Goal: Transaction & Acquisition: Subscribe to service/newsletter

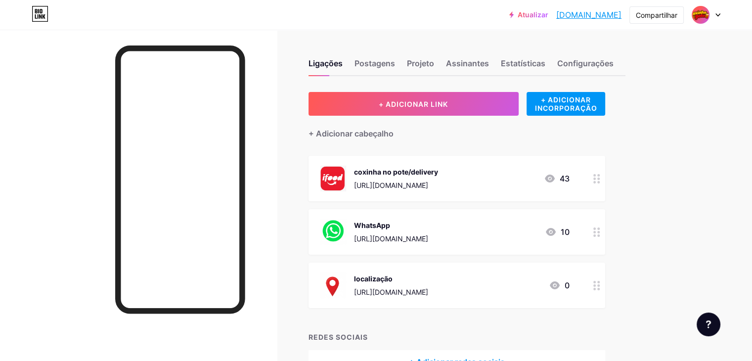
click at [705, 16] on img at bounding box center [701, 15] width 16 height 16
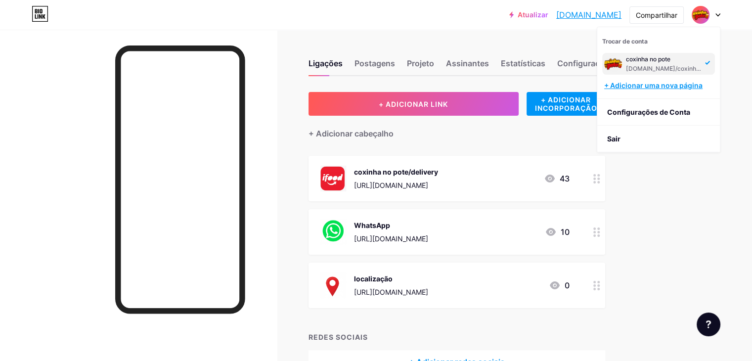
click at [652, 88] on font "+ Adicionar uma nova página" at bounding box center [653, 85] width 98 height 8
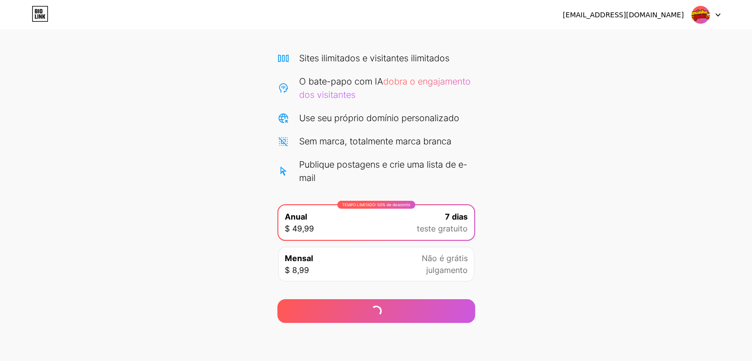
scroll to position [63, 0]
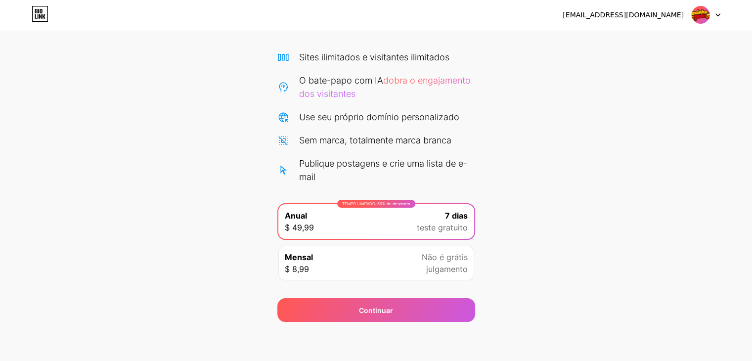
click at [703, 12] on img at bounding box center [701, 14] width 19 height 19
click at [613, 40] on font "Sair" at bounding box center [613, 40] width 13 height 8
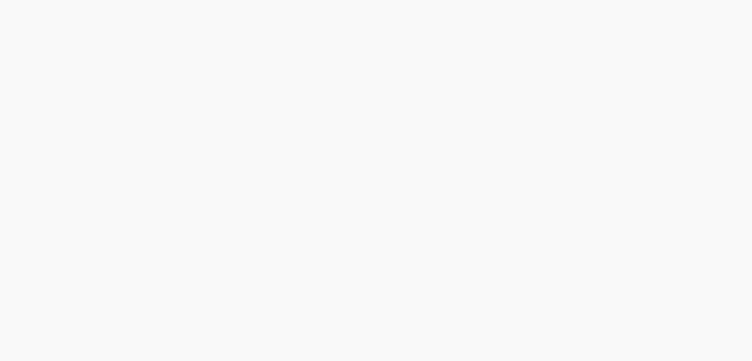
scroll to position [0, 0]
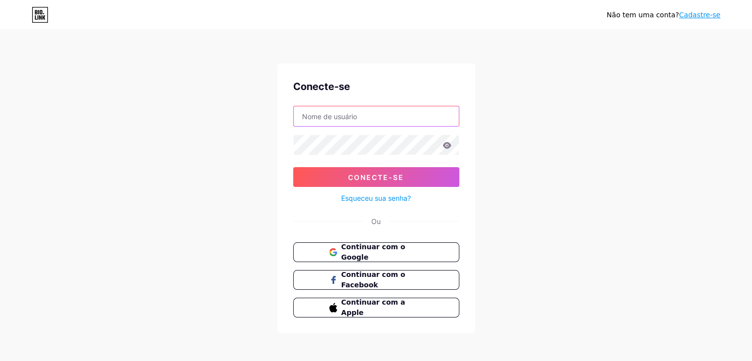
click at [372, 116] on input "text" at bounding box center [376, 116] width 165 height 20
type input "[EMAIL_ADDRESS][DOMAIN_NAME]"
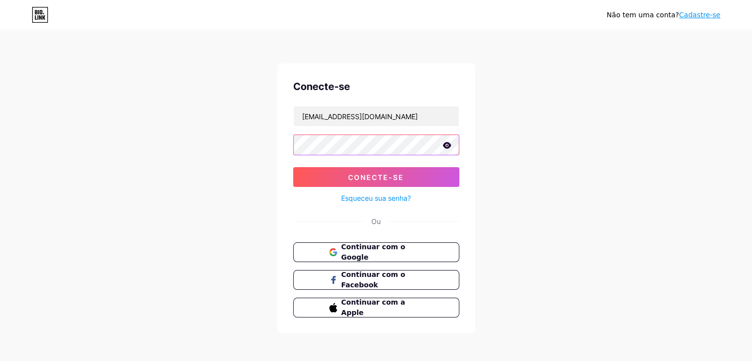
click at [293, 167] on button "Conecte-se" at bounding box center [376, 177] width 166 height 20
click at [335, 175] on form "[EMAIL_ADDRESS][DOMAIN_NAME] Conecte-se Esqueceu sua senha?" at bounding box center [376, 155] width 166 height 98
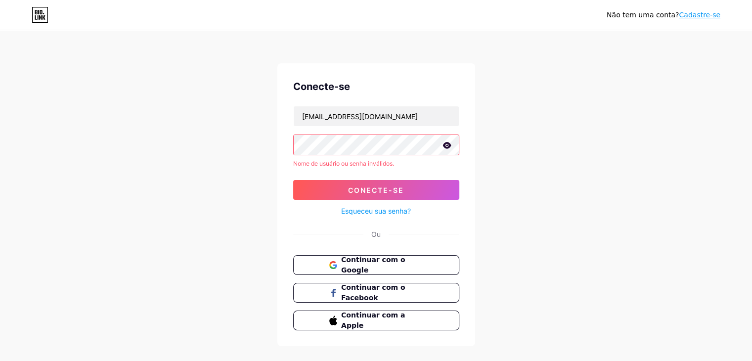
click at [709, 16] on font "Cadastre-se" at bounding box center [700, 15] width 42 height 8
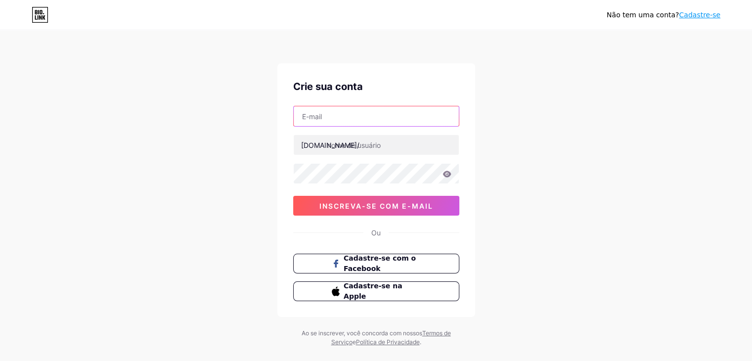
click at [347, 109] on input "text" at bounding box center [376, 116] width 165 height 20
type input "[EMAIL_ADDRESS][DOMAIN_NAME]"
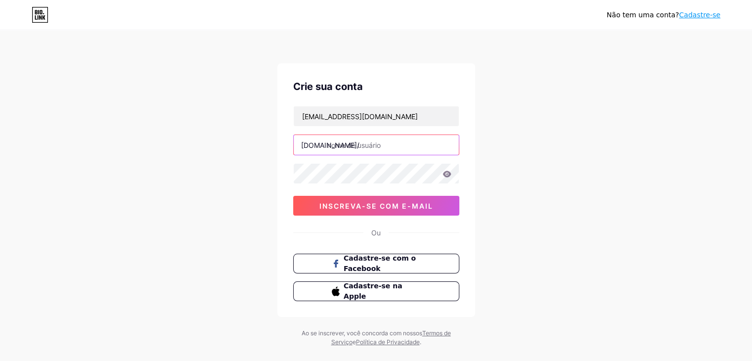
click at [334, 144] on input "text" at bounding box center [376, 145] width 165 height 20
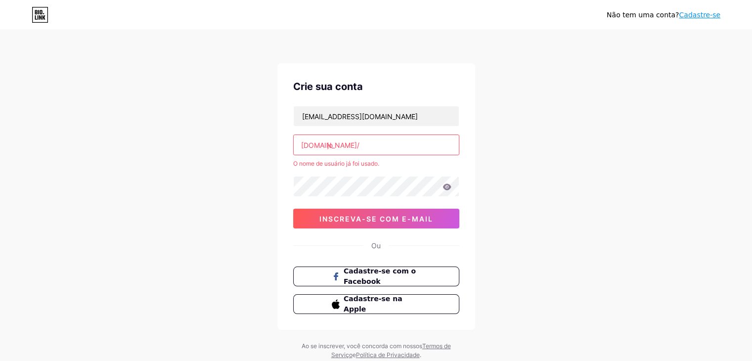
type input "j"
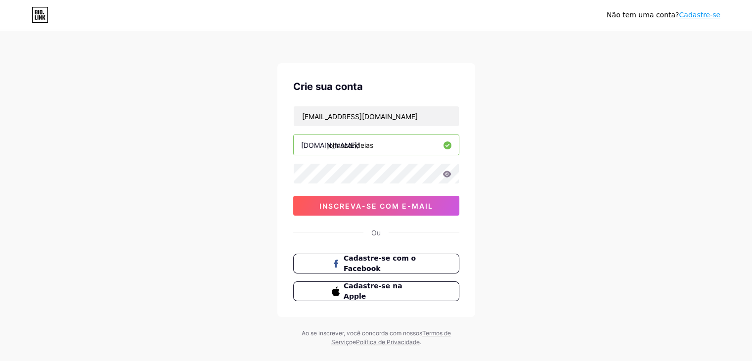
type input "johnscandeias"
click at [331, 203] on font "inscreva-se com e-mail" at bounding box center [377, 206] width 114 height 8
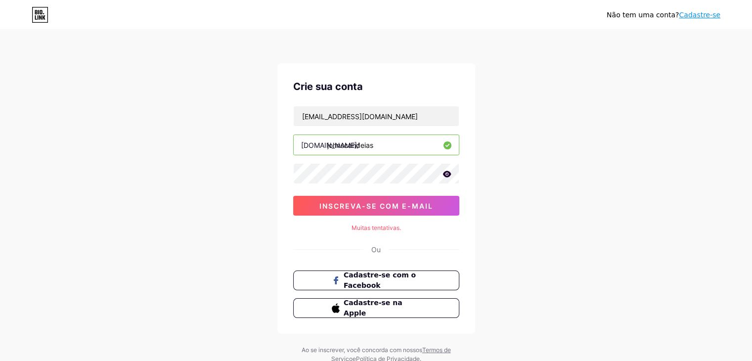
click at [447, 175] on icon at bounding box center [447, 174] width 8 height 6
click at [376, 204] on font "inscreva-se com e-mail" at bounding box center [377, 206] width 114 height 8
click at [328, 208] on font "inscreva-se com e-mail" at bounding box center [377, 206] width 114 height 8
click at [531, 281] on div "Não tem uma conta? Cadastre-se Crie sua conta [EMAIL_ADDRESS][DOMAIN_NAME] [DOM…" at bounding box center [376, 197] width 752 height 395
drag, startPoint x: 410, startPoint y: 118, endPoint x: 294, endPoint y: 133, distance: 116.7
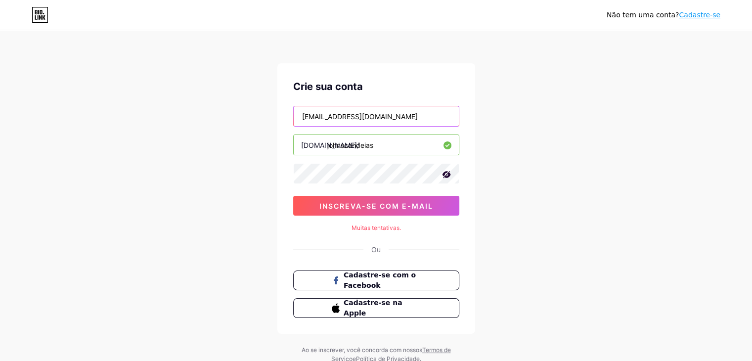
click at [294, 133] on div "[EMAIL_ADDRESS][DOMAIN_NAME] [DOMAIN_NAME]/ johnscandeias 0cAFcWeA4VPwRP-7SI4Bn…" at bounding box center [376, 161] width 166 height 110
type input "[EMAIL_ADDRESS][DOMAIN_NAME]"
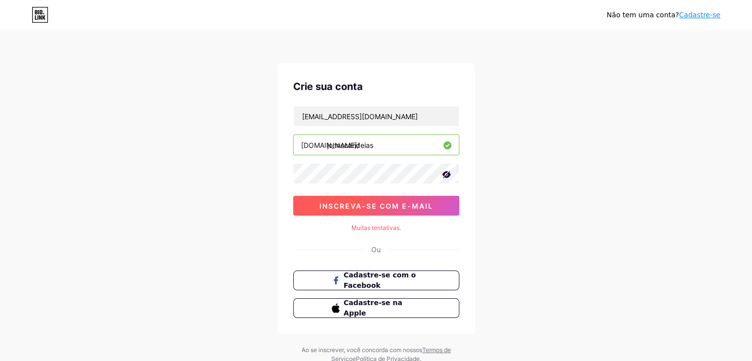
click at [326, 202] on font "inscreva-se com e-mail" at bounding box center [377, 206] width 114 height 8
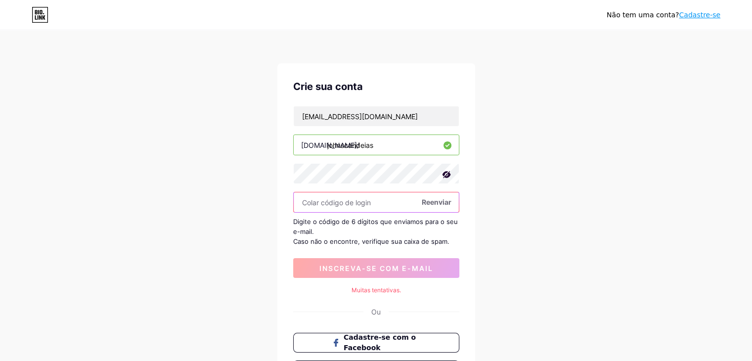
click at [356, 200] on input "text" at bounding box center [376, 202] width 165 height 20
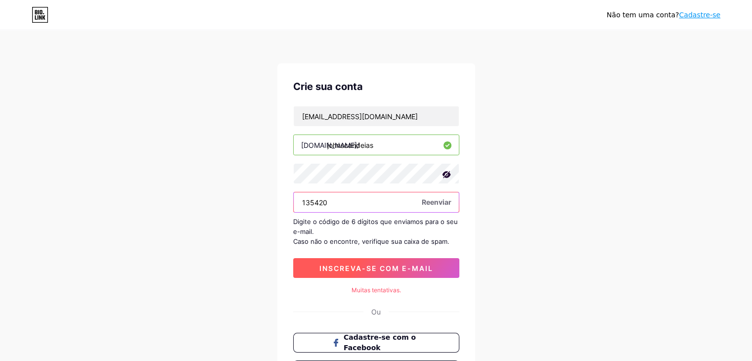
type input "135420"
click at [445, 269] on button "inscreva-se com e-mail" at bounding box center [376, 268] width 166 height 20
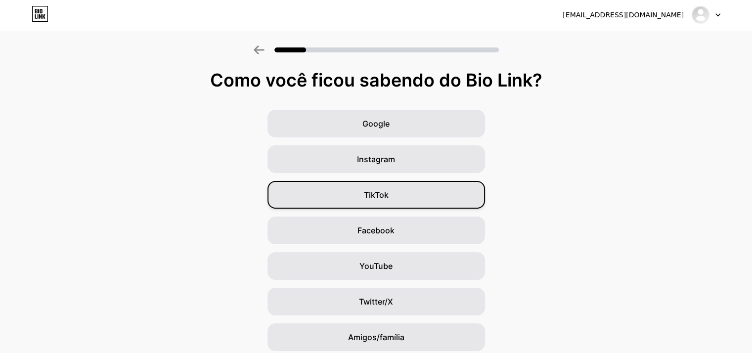
click at [403, 193] on div "TikTok" at bounding box center [377, 195] width 218 height 28
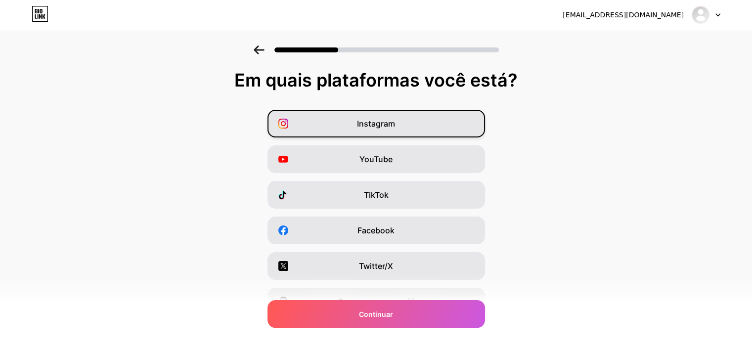
click at [366, 128] on font "Instagram" at bounding box center [376, 124] width 38 height 10
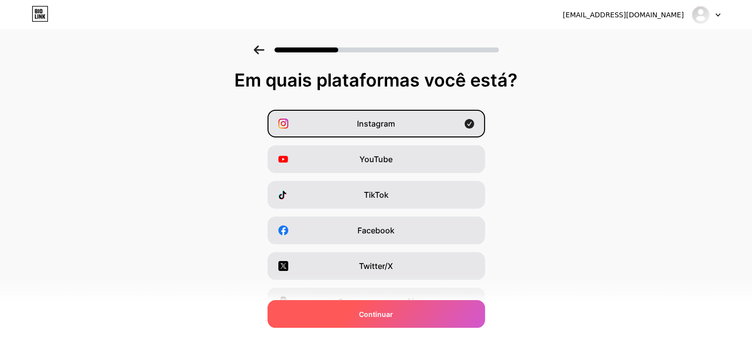
click at [428, 312] on div "Continuar" at bounding box center [377, 314] width 218 height 28
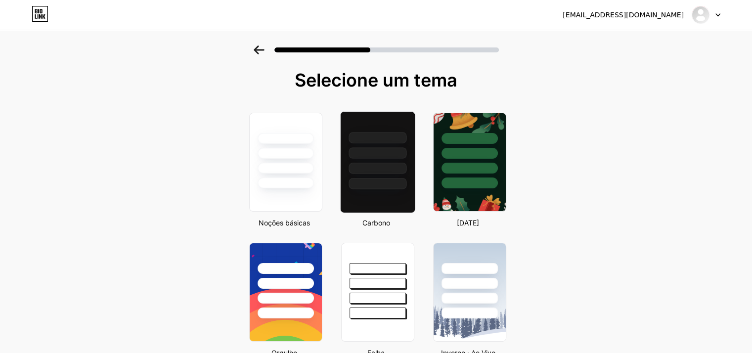
click at [393, 185] on div at bounding box center [378, 183] width 58 height 11
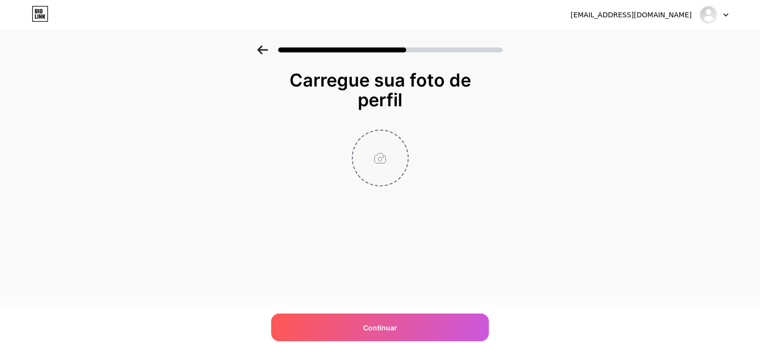
click at [383, 181] on input "file" at bounding box center [380, 158] width 55 height 55
type input "C:\fakepath\Captura de tela [DATE] 220243.png"
click at [378, 163] on img at bounding box center [380, 158] width 57 height 57
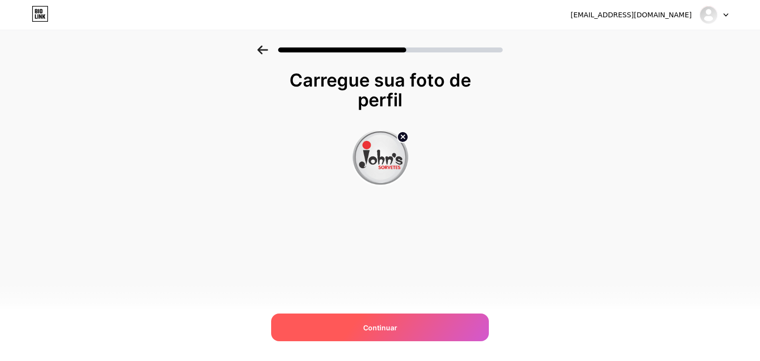
drag, startPoint x: 441, startPoint y: 323, endPoint x: 441, endPoint y: 316, distance: 7.4
click at [442, 321] on div "Continuar" at bounding box center [380, 328] width 218 height 28
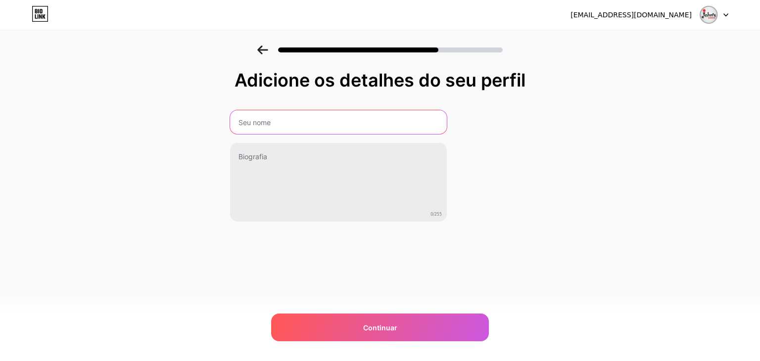
click at [339, 125] on input "text" at bounding box center [338, 122] width 217 height 24
type input "JOHNS CANDEIAS"
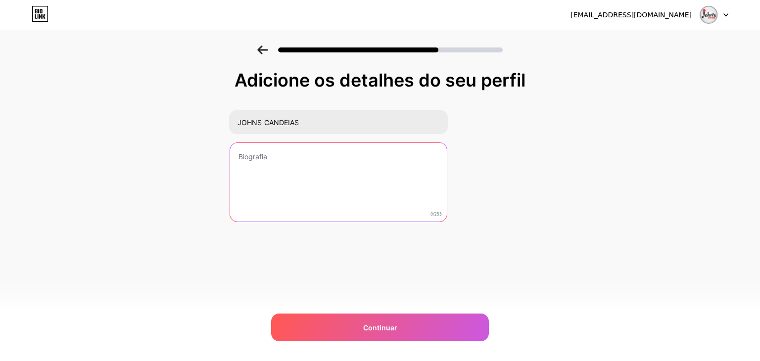
click at [315, 158] on textarea at bounding box center [338, 183] width 217 height 80
type textarea "a melhor sorveiteria da região"
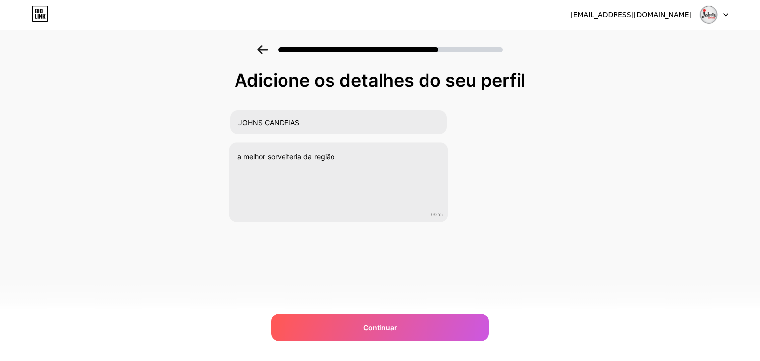
click at [482, 192] on div "Adicione os detalhes do seu perfil JOHNS CANDEIAS a melhor sorveiteria da regiã…" at bounding box center [380, 146] width 301 height 152
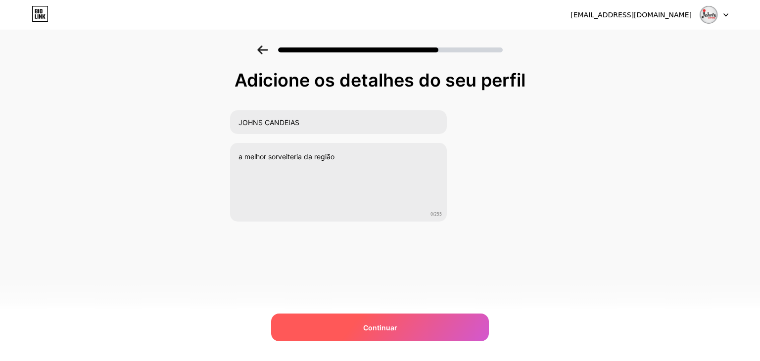
click at [370, 327] on font "Continuar" at bounding box center [380, 328] width 34 height 8
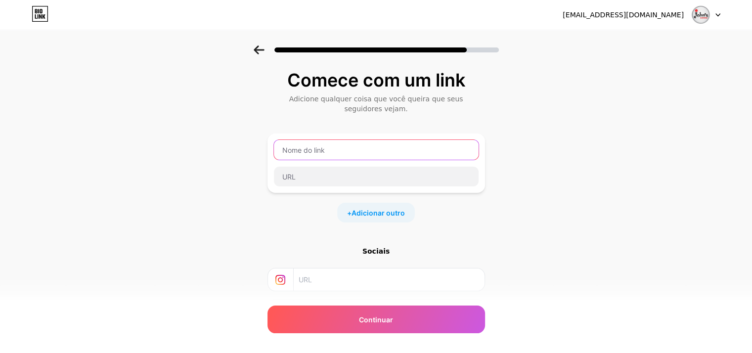
click at [319, 149] on input "text" at bounding box center [376, 150] width 205 height 20
click at [321, 156] on input "text" at bounding box center [376, 150] width 205 height 20
paste input "johnscandeias"
type input "johnscandeias"
click at [323, 283] on input "text" at bounding box center [389, 280] width 180 height 22
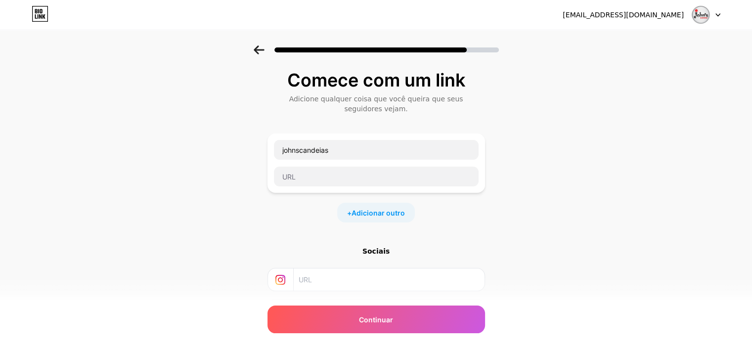
click at [330, 279] on input "text" at bounding box center [389, 280] width 180 height 22
paste input "[URL][DOMAIN_NAME]"
type input "[URL][DOMAIN_NAME]"
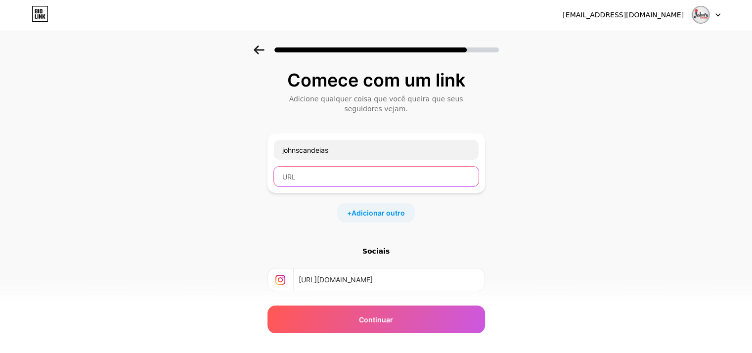
click at [342, 174] on input "text" at bounding box center [376, 177] width 205 height 20
paste input "[URL][DOMAIN_NAME]"
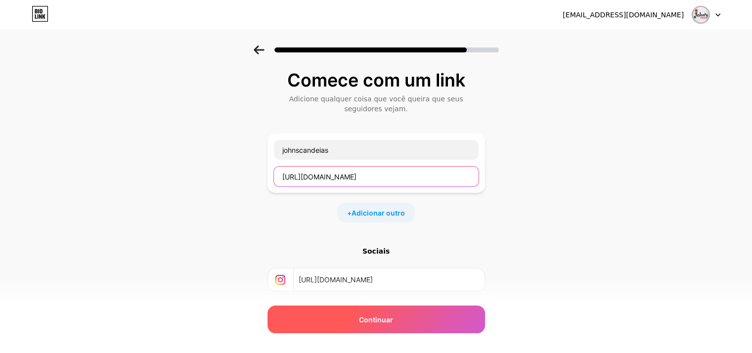
type input "[URL][DOMAIN_NAME]"
click at [391, 317] on font "Continuar" at bounding box center [376, 320] width 34 height 8
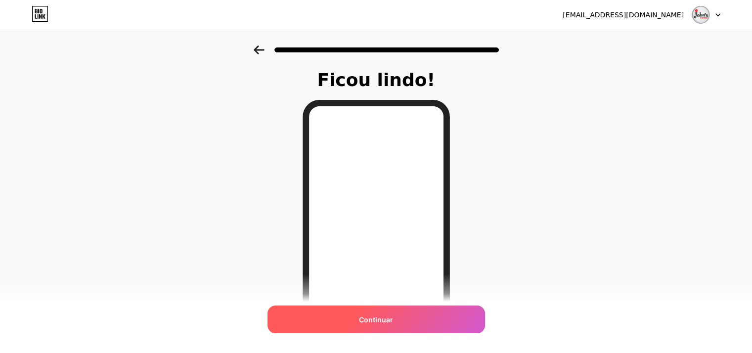
click at [393, 321] on font "Continuar" at bounding box center [376, 320] width 34 height 8
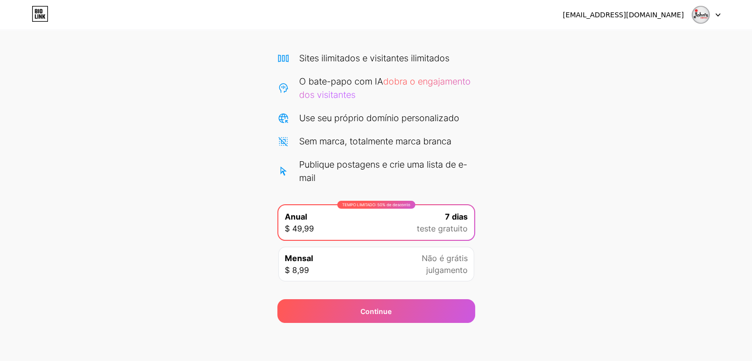
scroll to position [63, 0]
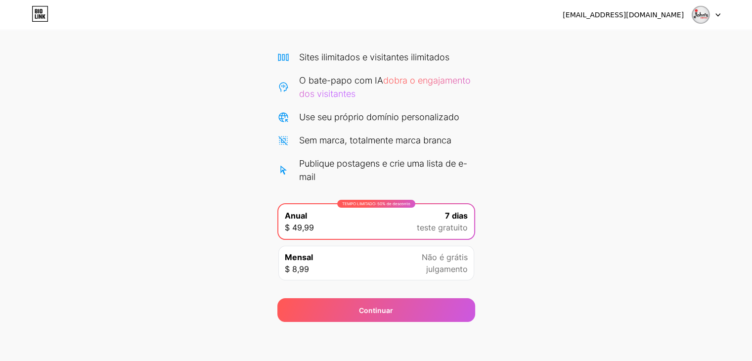
click at [722, 14] on div "[EMAIL_ADDRESS][DOMAIN_NAME] Sair" at bounding box center [376, 15] width 752 height 18
click at [716, 14] on icon at bounding box center [718, 14] width 5 height 3
click at [44, 12] on icon at bounding box center [40, 14] width 17 height 16
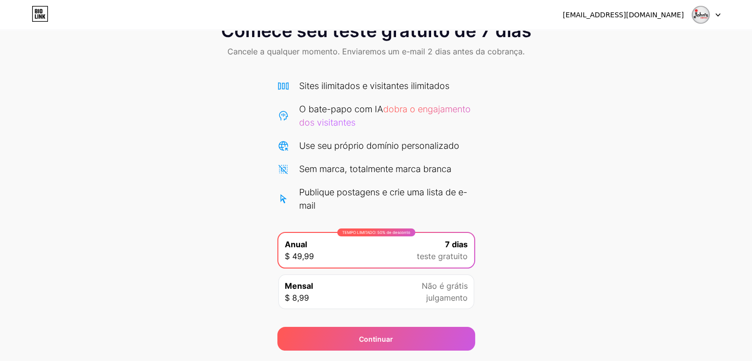
scroll to position [63, 0]
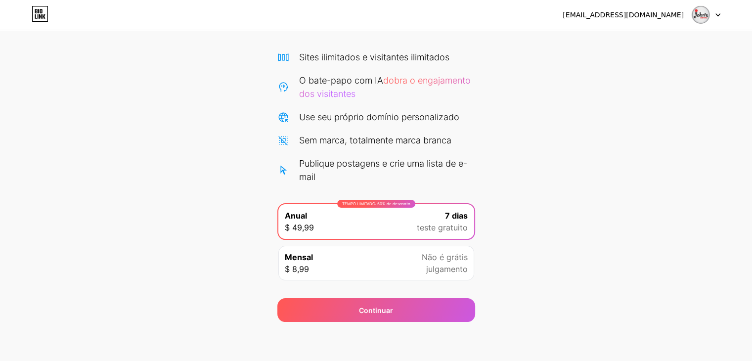
click at [410, 269] on div "Mensal $ 8,99 Não é grátis julgamento" at bounding box center [376, 263] width 196 height 35
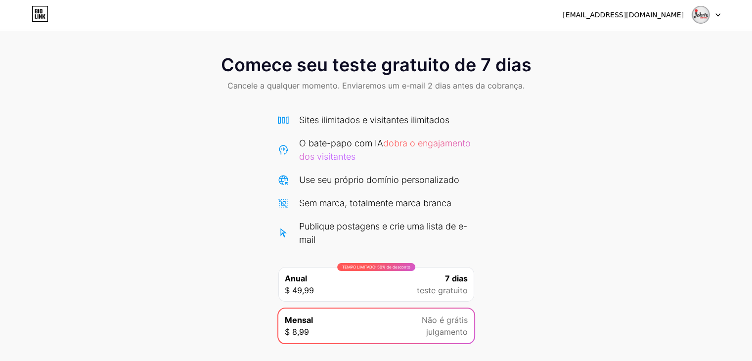
scroll to position [0, 0]
click at [46, 15] on icon at bounding box center [40, 14] width 17 height 16
click at [46, 15] on html "[EMAIL_ADDRESS][DOMAIN_NAME] Sair Link copiado Comece seu teste gratuito de 7 d…" at bounding box center [380, 212] width 760 height 425
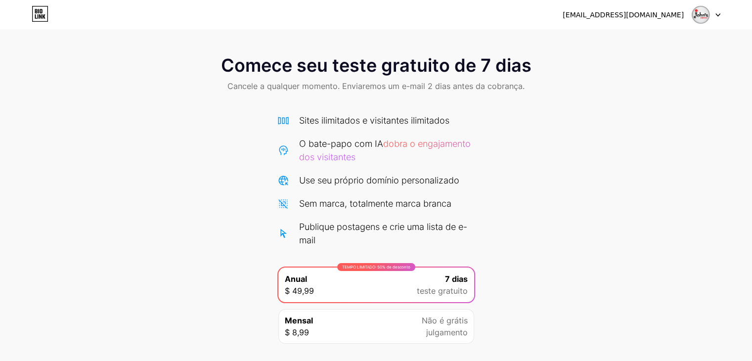
click at [46, 15] on icon at bounding box center [40, 14] width 17 height 16
